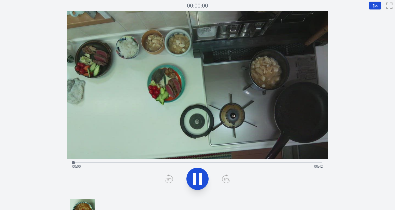
click at [145, 163] on div "経過時間: 00:00 残り時間: 00:42" at bounding box center [197, 166] width 251 height 9
click at [134, 162] on div "経過時間: 00:12 残り時間: 00:30" at bounding box center [197, 166] width 251 height 9
click at [126, 162] on div "経過時間: 00:12 残り時間: 00:30" at bounding box center [197, 166] width 251 height 9
click at [110, 160] on div "経過時間: 00:09 残り時間: 00:33" at bounding box center [197, 161] width 249 height 7
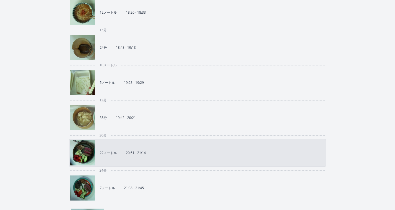
scroll to position [202, 0]
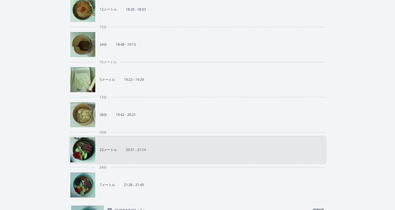
click at [143, 157] on link "22メートル 20:51 - 21:14" at bounding box center [195, 149] width 251 height 25
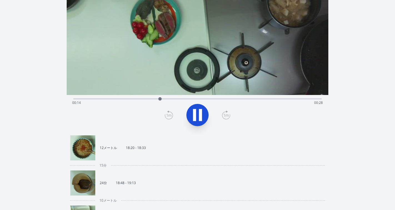
scroll to position [84, 0]
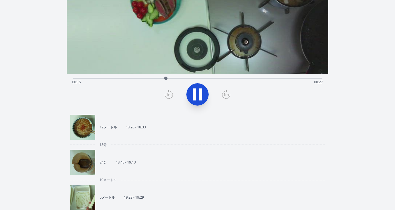
click at [222, 78] on div "経過時間: 00:15 残り時間: 00:27" at bounding box center [197, 82] width 251 height 9
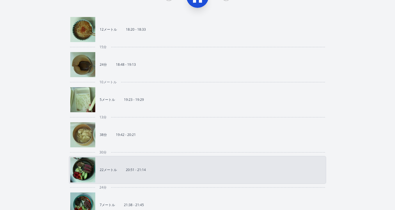
scroll to position [196, 0]
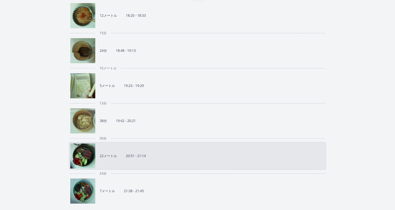
click at [203, 154] on link "22メートル 20:51 - 21:14" at bounding box center [195, 155] width 251 height 25
click at [200, 187] on link "7メートル 21:38 - 21:45" at bounding box center [195, 190] width 251 height 25
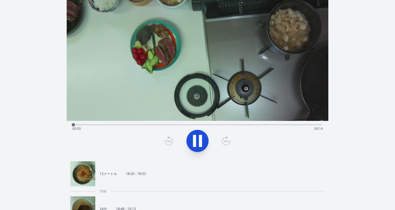
scroll to position [31, 0]
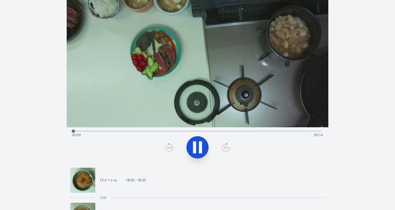
click at [180, 131] on div "経過時間: 00:00 残り時間: 00:14" at bounding box center [197, 134] width 251 height 9
click at [150, 133] on div "経過時間: 00:06 残り時間: 00:08" at bounding box center [197, 134] width 251 height 9
click at [138, 132] on div "経過時間: 00:04 残り時間: 00:10" at bounding box center [197, 134] width 251 height 9
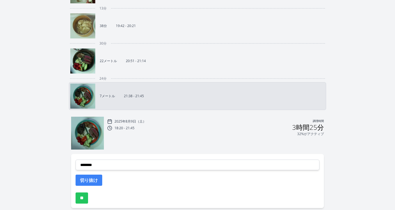
scroll to position [293, 0]
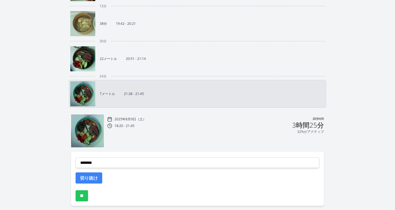
click at [203, 135] on div "2025年8月9日（土） 調理時間 18:20 - 21:45 3時間25分 32%がアクティブ" at bounding box center [215, 131] width 217 height 32
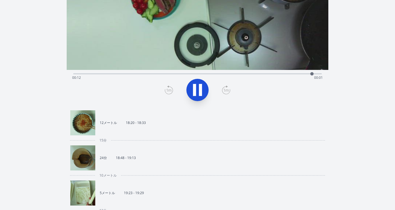
scroll to position [77, 0]
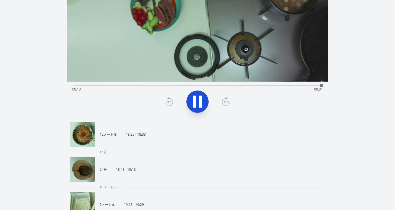
click at [115, 137] on link "12メートル 18:20 - 18:33" at bounding box center [195, 134] width 251 height 25
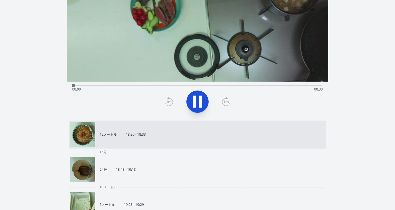
click at [188, 85] on div "経過時間: 00:00 残り時間: 00:30" at bounding box center [197, 89] width 251 height 9
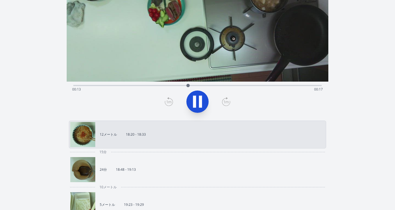
click at [346, 103] on div "録音を破棄しますか? 一度破棄すると回復できなくなります。 キャンセル 記録を破棄 00:00:00 1 × 0.25× 0.5× 1× 1.5倍 2× fu…" at bounding box center [197, 185] width 395 height 525
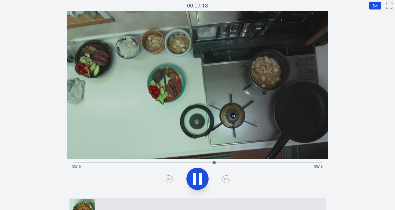
click at [140, 162] on div "経過時間: 00:16 残り時間: 00:13" at bounding box center [197, 166] width 251 height 9
click at [118, 162] on div "経過時間: 00:08 残り時間: 00:22" at bounding box center [197, 166] width 251 height 9
click at [100, 162] on div "経過時間: 00:06 残り時間: 00:24" at bounding box center [197, 166] width 251 height 9
click at [88, 162] on div "経過時間: 00:03 残り時間: 00:27" at bounding box center [197, 166] width 251 height 9
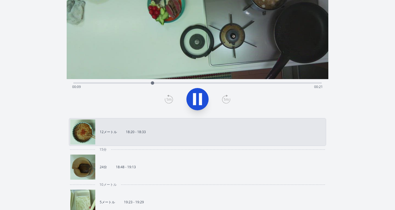
scroll to position [80, 0]
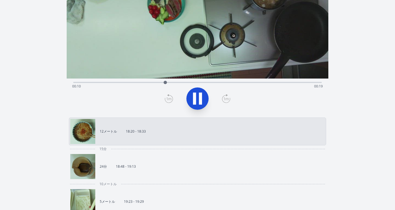
click at [223, 158] on link "24分 18:48 - 19:13" at bounding box center [195, 166] width 251 height 25
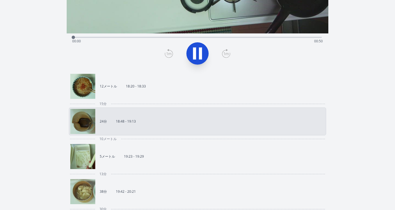
click at [215, 157] on link "5メートル 19:23 - 19:29" at bounding box center [195, 156] width 251 height 25
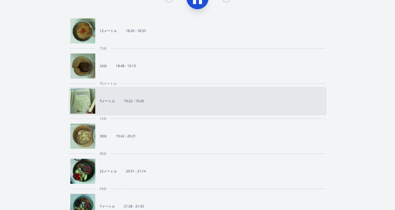
scroll to position [189, 0]
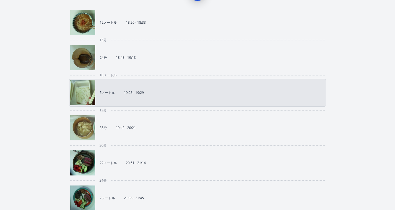
click at [212, 136] on link "38分 19:42 - 20:21" at bounding box center [195, 127] width 251 height 25
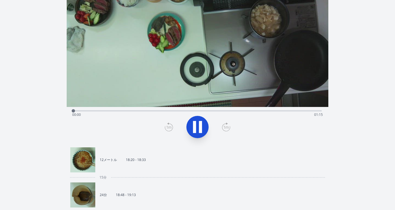
scroll to position [51, 0]
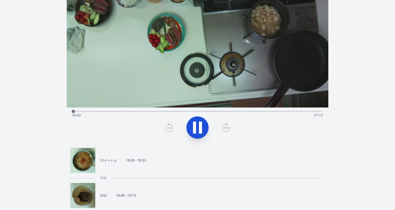
click at [153, 111] on div "経過時間: 00:00 残り時間: 01:15" at bounding box center [197, 115] width 251 height 9
click at [132, 111] on div "経過時間: 00:24 残り時間: 00:51" at bounding box center [197, 115] width 251 height 9
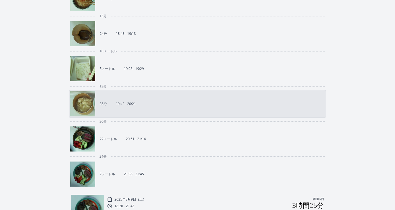
click at [222, 139] on link "22メートル 20:51 - 21:14" at bounding box center [195, 138] width 251 height 25
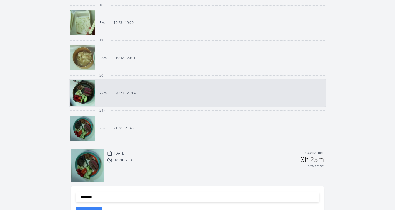
scroll to position [259, 0]
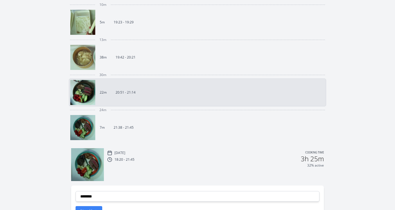
click at [93, 163] on img at bounding box center [87, 164] width 33 height 33
click at [87, 132] on img at bounding box center [82, 127] width 25 height 25
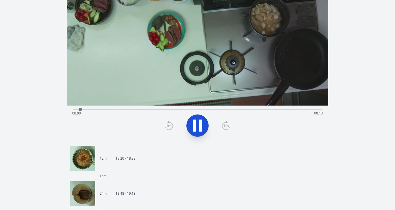
scroll to position [51, 0]
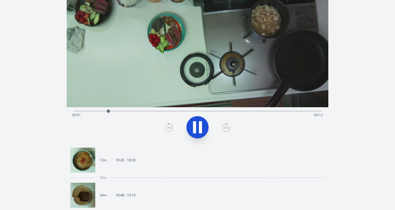
click at [83, 161] on img at bounding box center [82, 159] width 25 height 25
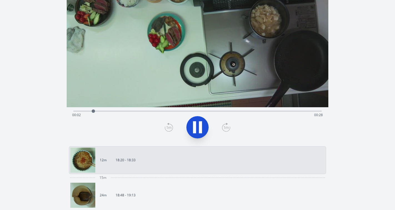
click at [248, 110] on div "Time elapsed: 00:02 Time remaining: 00:28" at bounding box center [197, 110] width 249 height 7
click at [261, 111] on div "Time elapsed: 00:21 Time remaining: 00:09" at bounding box center [197, 114] width 251 height 9
click at [294, 112] on div "Time elapsed: 00:23 Time remaining: 00:07" at bounding box center [197, 114] width 251 height 9
click at [206, 202] on link "24m 18:48 - 19:13" at bounding box center [195, 194] width 251 height 25
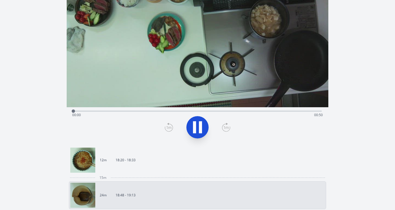
click at [148, 110] on div "Time elapsed: 00:00 Time remaining: 00:50" at bounding box center [197, 110] width 249 height 7
click at [220, 111] on div "Time elapsed: 00:16 Time remaining: 00:34" at bounding box center [197, 114] width 251 height 9
click at [251, 110] on div "Time elapsed: 00:30 Time remaining: 00:20" at bounding box center [197, 114] width 251 height 9
click at [290, 111] on div "Time elapsed: 00:36 Time remaining: 00:14" at bounding box center [197, 114] width 251 height 9
click at [305, 111] on div "Time elapsed: 00:44 Time remaining: 00:06" at bounding box center [197, 114] width 251 height 9
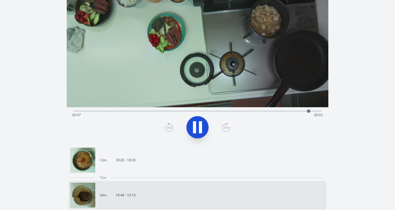
click at [316, 111] on div "Time elapsed: 00:47 Time remaining: 00:03" at bounding box center [197, 114] width 251 height 9
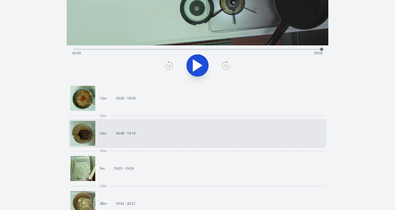
scroll to position [114, 0]
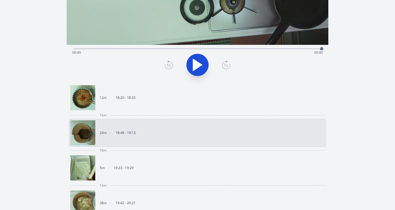
click at [207, 165] on link "5m 19:23 - 19:29" at bounding box center [195, 167] width 251 height 25
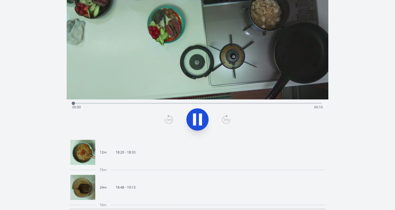
scroll to position [53, 0]
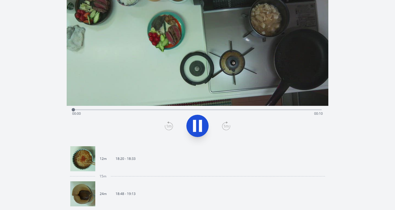
click at [164, 108] on div "Time elapsed: 00:00 Time remaining: 00:10" at bounding box center [197, 109] width 249 height 7
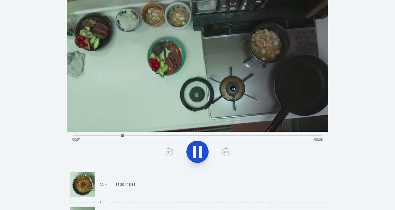
scroll to position [25, 0]
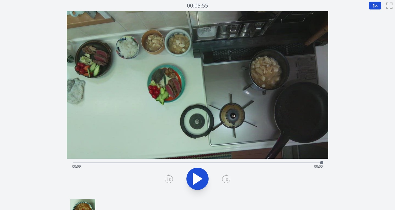
click at [286, 176] on div at bounding box center [198, 178] width 256 height 27
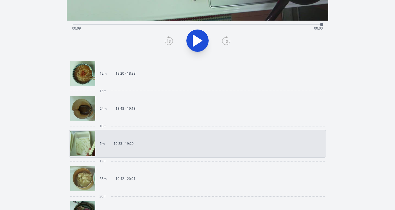
scroll to position [139, 0]
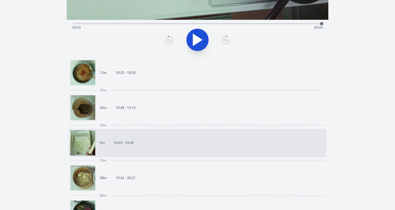
click at [262, 176] on link "38m 19:42 - 20:21" at bounding box center [195, 177] width 251 height 25
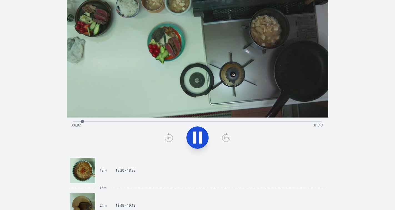
scroll to position [29, 0]
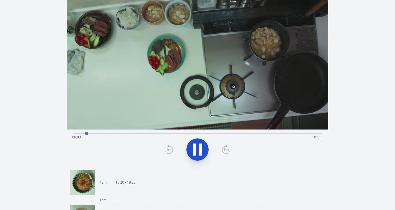
click at [151, 134] on div "Time elapsed: 00:03 Time remaining: 01:11" at bounding box center [197, 137] width 251 height 9
click at [171, 133] on div "Time elapsed: 00:23 Time remaining: 00:51" at bounding box center [197, 137] width 251 height 9
click at [183, 133] on div "Time elapsed: 00:29 Time remaining: 00:45" at bounding box center [197, 137] width 251 height 9
click at [208, 133] on div "Time elapsed: 00:33 Time remaining: 00:41" at bounding box center [197, 137] width 251 height 9
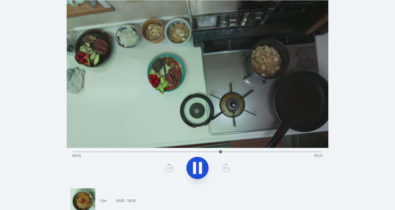
scroll to position [0, 0]
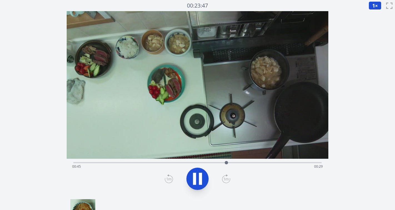
click at [283, 163] on div "Time elapsed: 00:45 Time remaining: 00:29" at bounding box center [197, 166] width 251 height 9
click at [278, 162] on div "Time elapsed: 01:11 Time remaining: 00:03" at bounding box center [197, 166] width 251 height 9
click at [294, 161] on div "Time elapsed: 01:01 Time remaining: 00:13" at bounding box center [197, 161] width 249 height 7
click at [205, 179] on icon at bounding box center [198, 179] width 16 height 16
click at [200, 178] on icon at bounding box center [197, 179] width 9 height 12
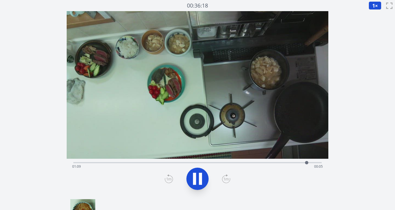
click at [200, 178] on icon at bounding box center [200, 179] width 3 height 12
click at [200, 178] on icon at bounding box center [197, 179] width 9 height 12
click at [200, 178] on icon at bounding box center [200, 179] width 3 height 12
